Goal: Information Seeking & Learning: Learn about a topic

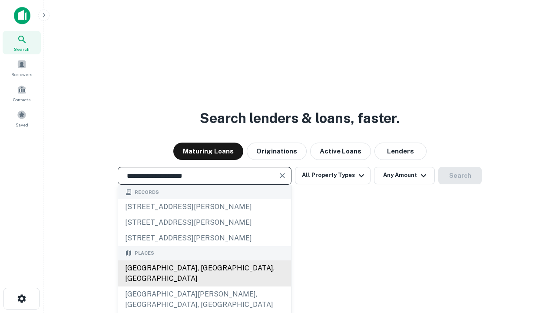
click at [204, 286] on div "[GEOGRAPHIC_DATA], [GEOGRAPHIC_DATA], [GEOGRAPHIC_DATA]" at bounding box center [204, 273] width 173 height 26
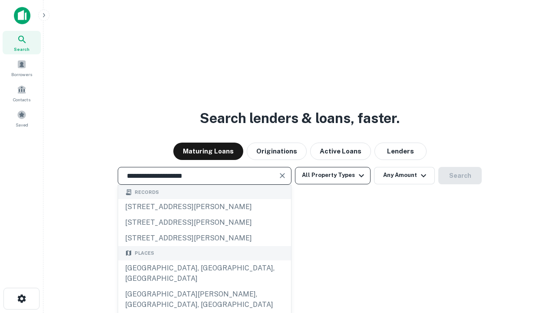
type input "**********"
click at [333, 175] on button "All Property Types" at bounding box center [333, 175] width 76 height 17
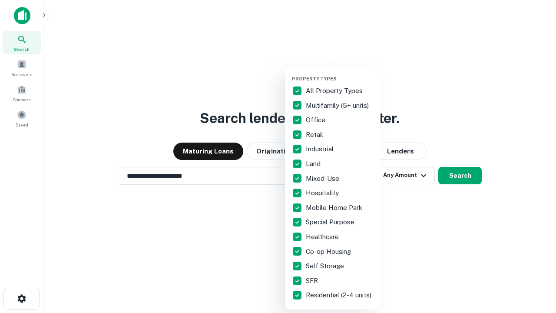
click at [340, 73] on button "button" at bounding box center [340, 73] width 96 height 0
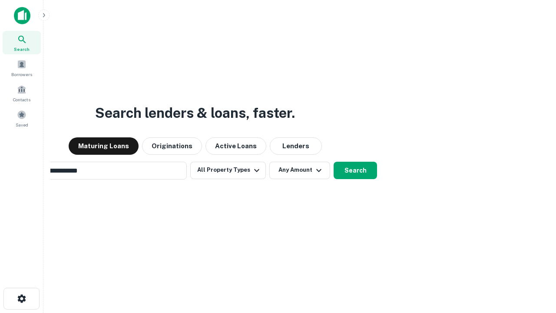
scroll to position [13, 0]
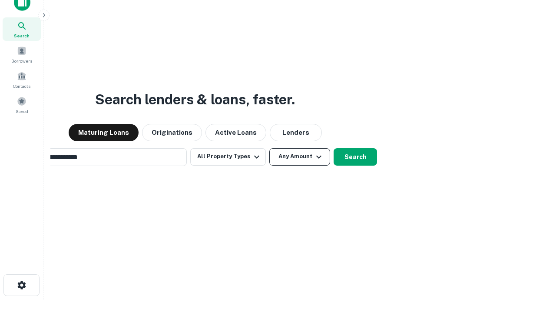
click at [269, 148] on button "Any Amount" at bounding box center [299, 156] width 61 height 17
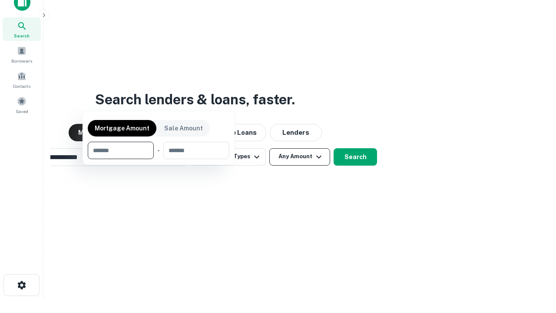
scroll to position [14, 0]
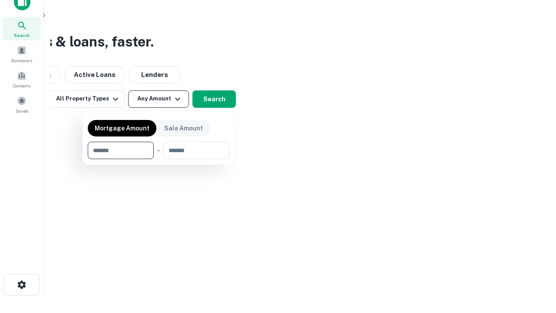
type input "*******"
click at [159, 159] on button "button" at bounding box center [159, 159] width 142 height 0
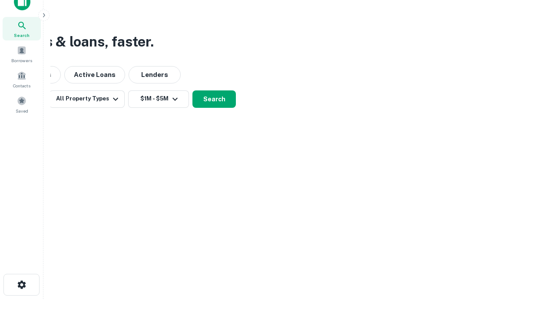
scroll to position [5, 160]
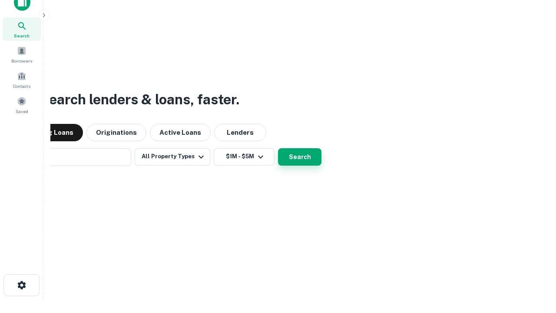
click at [278, 148] on button "Search" at bounding box center [299, 156] width 43 height 17
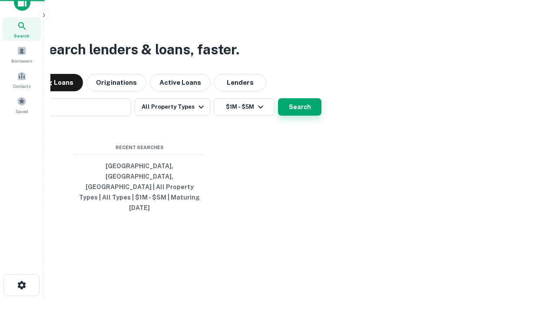
scroll to position [23, 246]
